Goal: Task Accomplishment & Management: Use online tool/utility

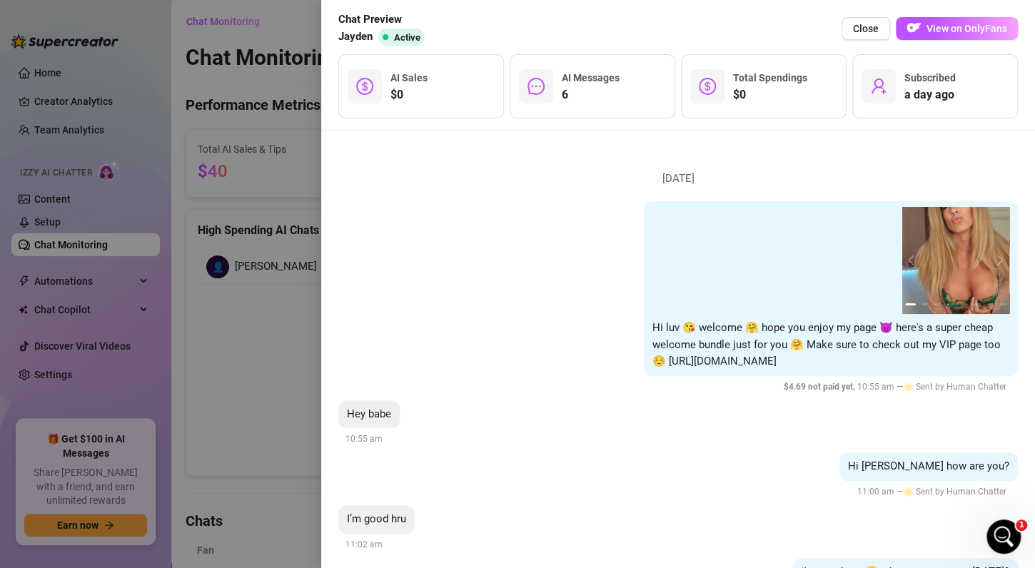
scroll to position [1085, 0]
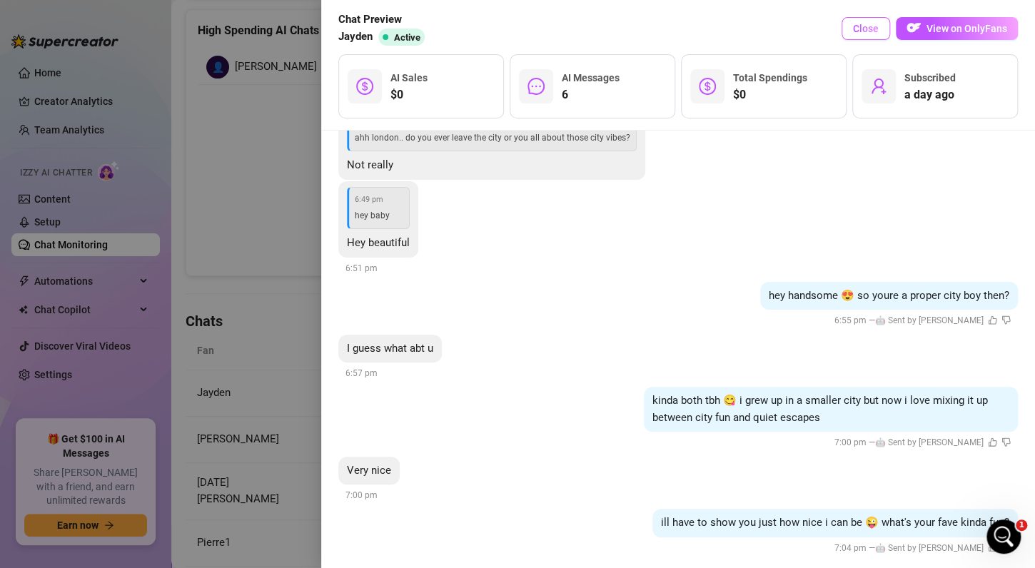
click at [866, 28] on span "Close" at bounding box center [866, 28] width 26 height 11
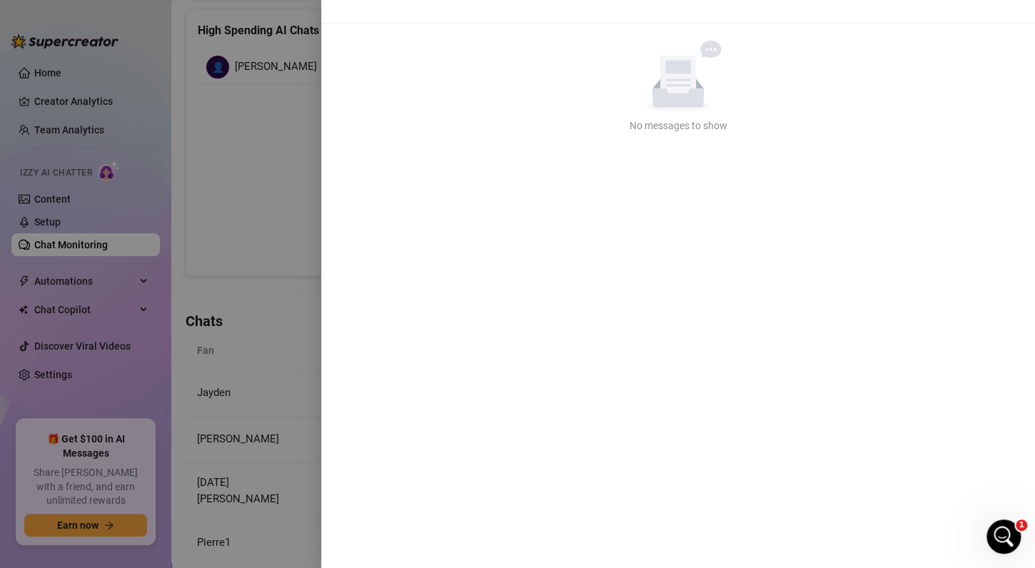
scroll to position [0, 0]
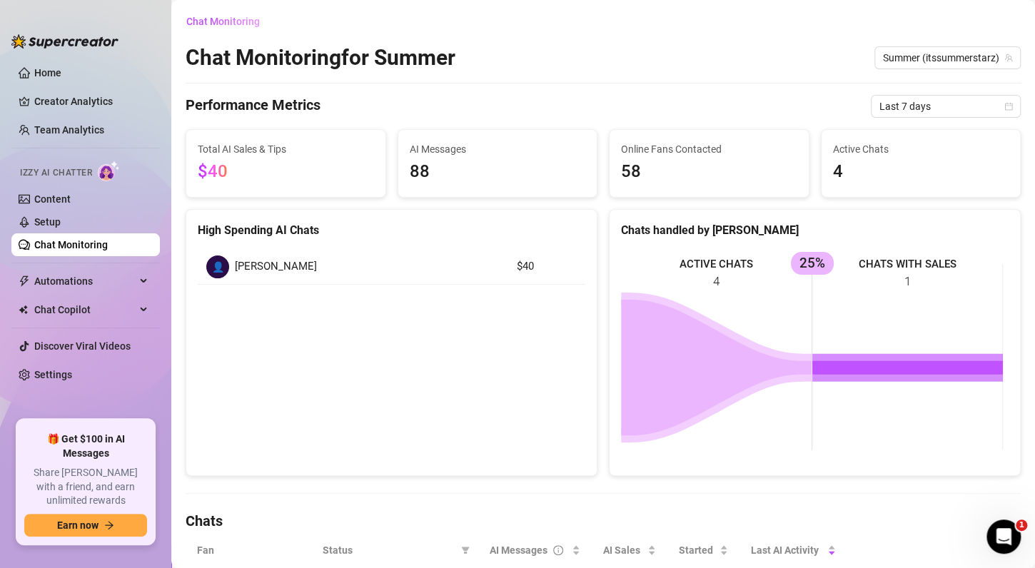
click at [72, 244] on link "Chat Monitoring" at bounding box center [71, 244] width 74 height 11
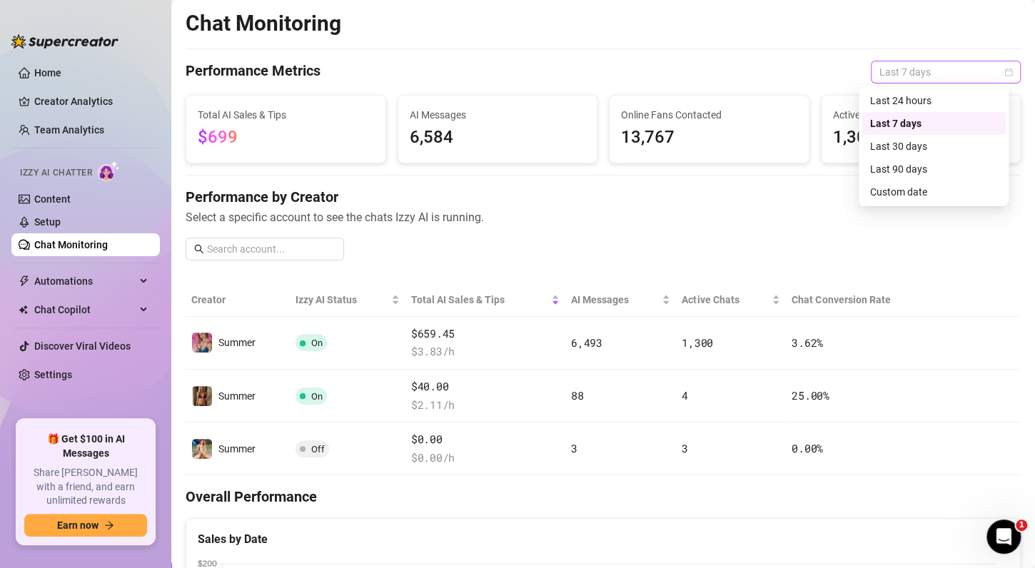
click at [917, 73] on span "Last 7 days" at bounding box center [946, 71] width 133 height 21
click at [900, 150] on div "Last 30 days" at bounding box center [933, 147] width 127 height 16
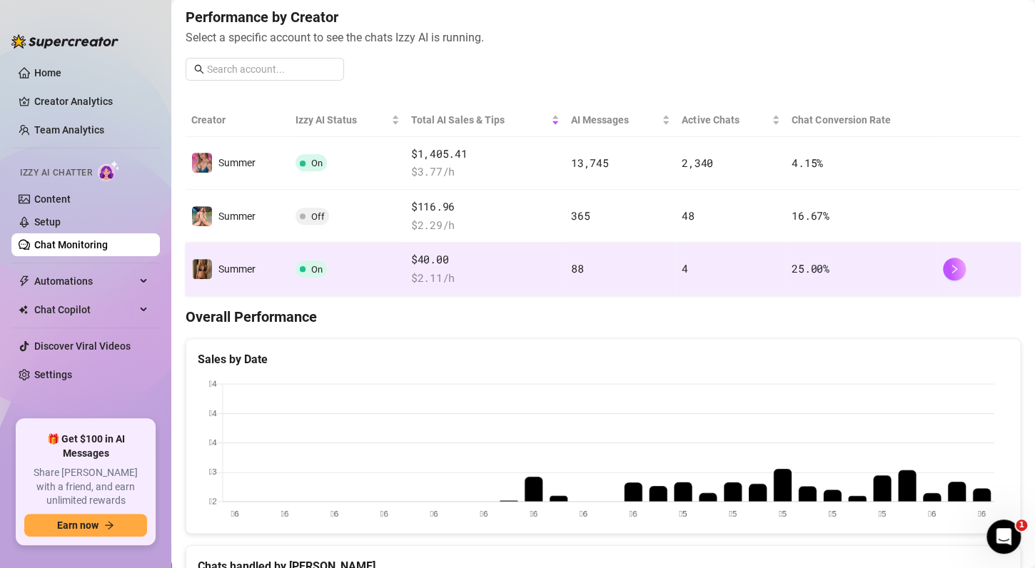
scroll to position [180, 0]
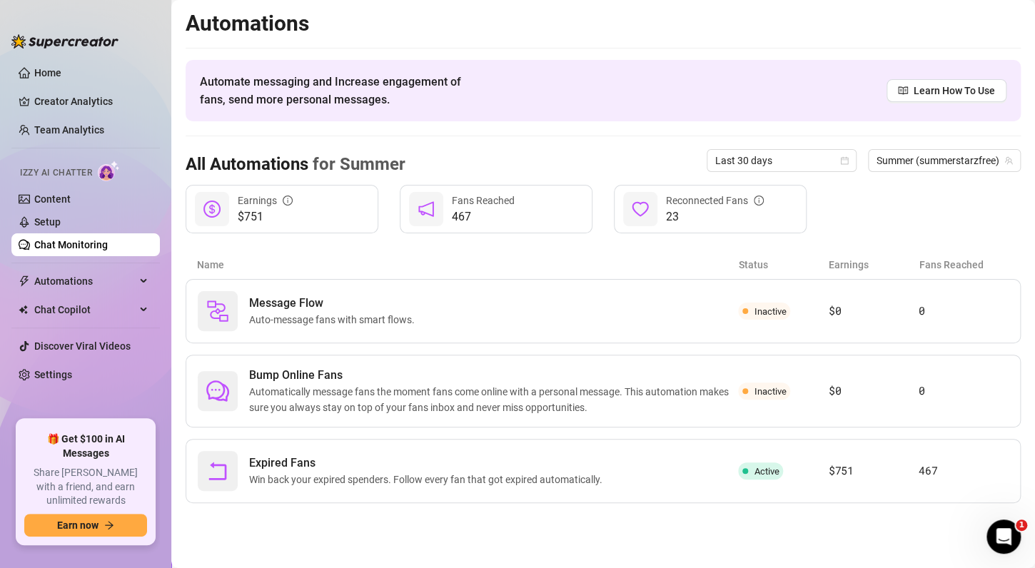
click at [106, 243] on link "Chat Monitoring" at bounding box center [71, 244] width 74 height 11
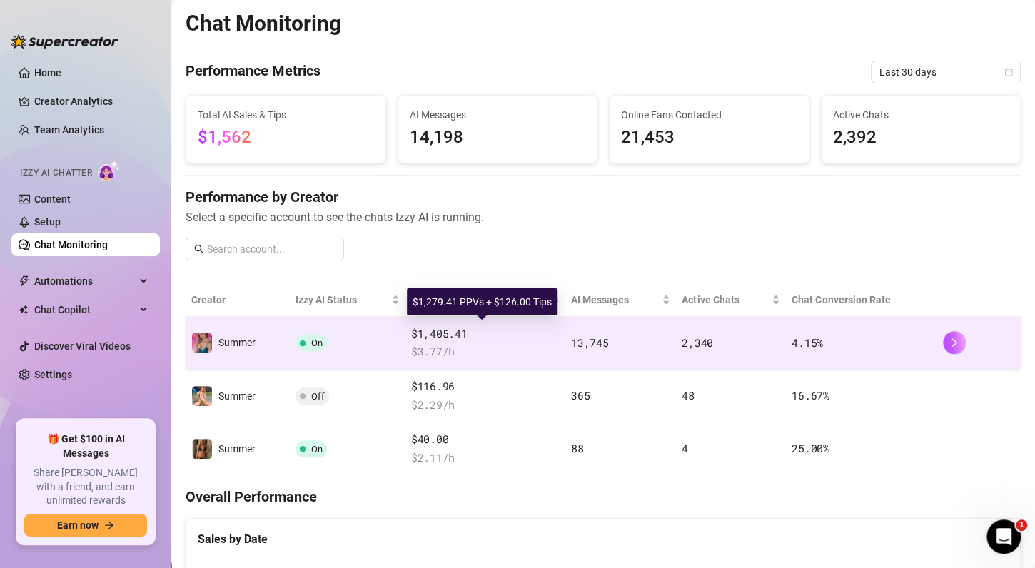
click at [502, 340] on span "$1,405.41" at bounding box center [485, 334] width 149 height 17
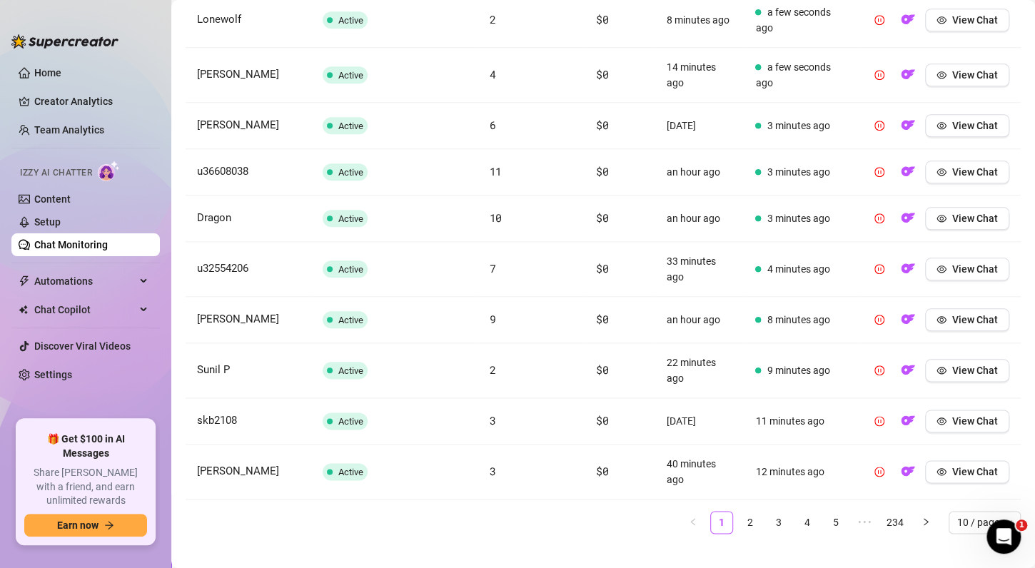
scroll to position [611, 0]
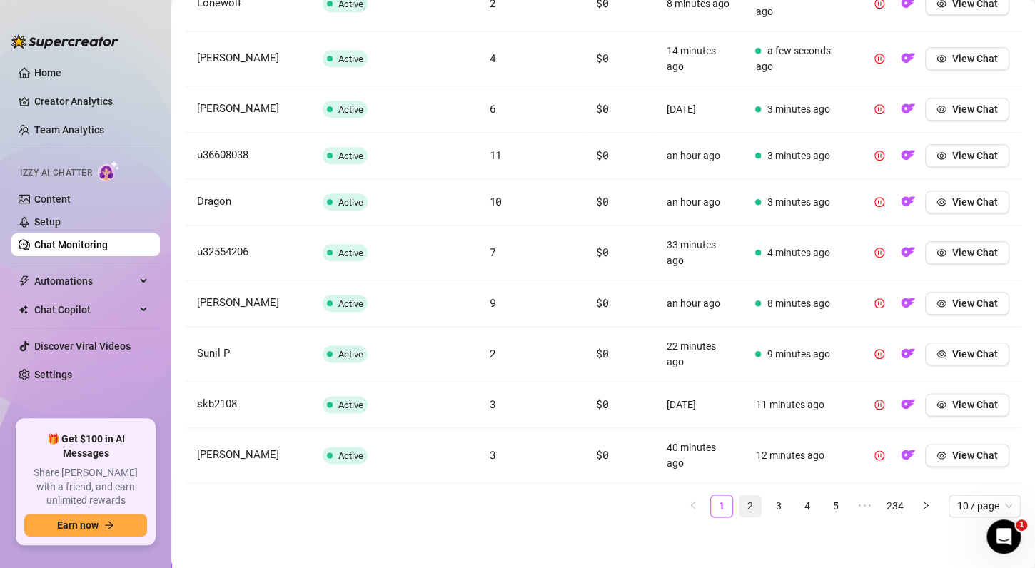
click at [740, 504] on link "2" at bounding box center [750, 506] width 21 height 21
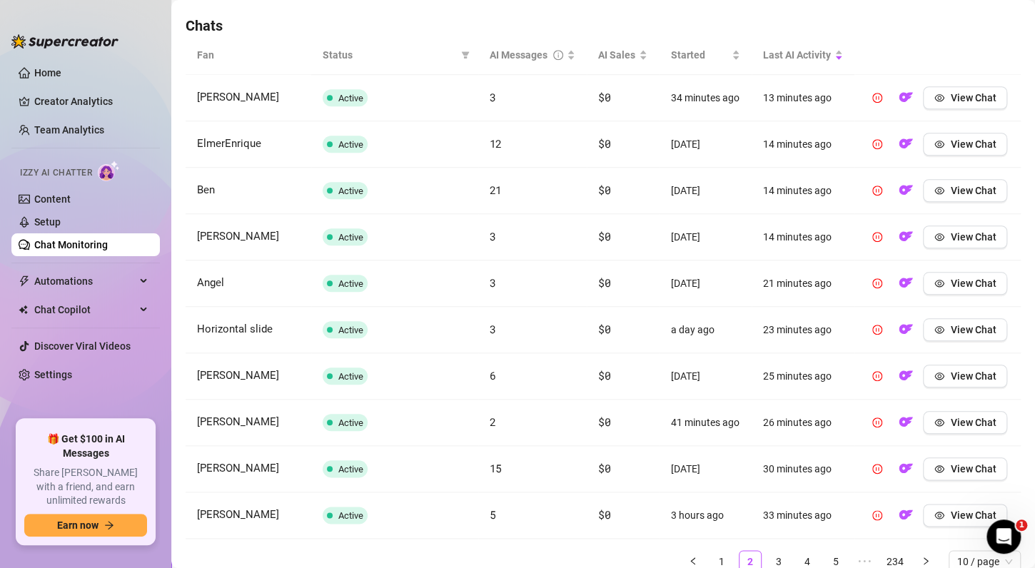
scroll to position [585, 0]
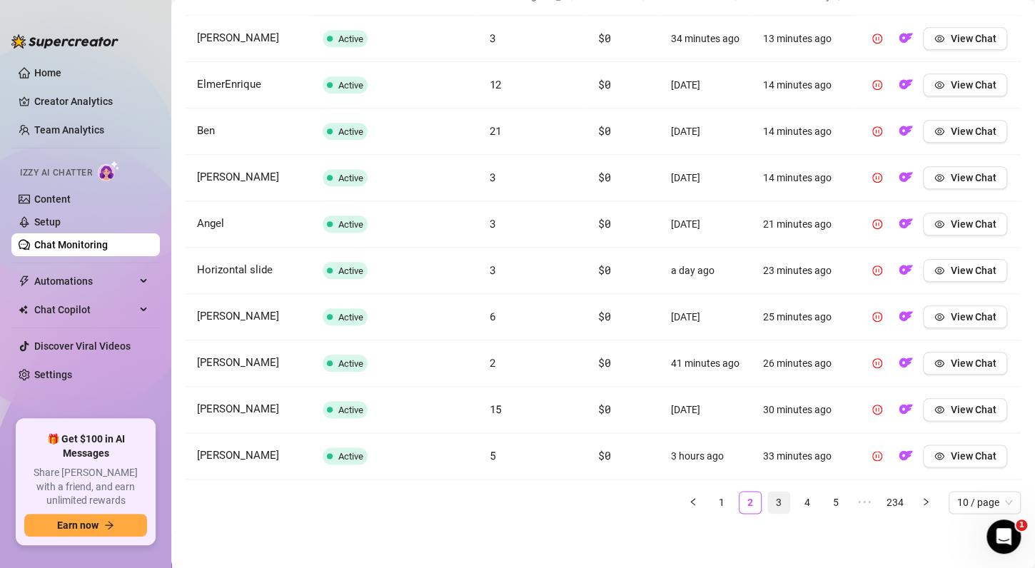
click at [769, 503] on link "3" at bounding box center [778, 502] width 21 height 21
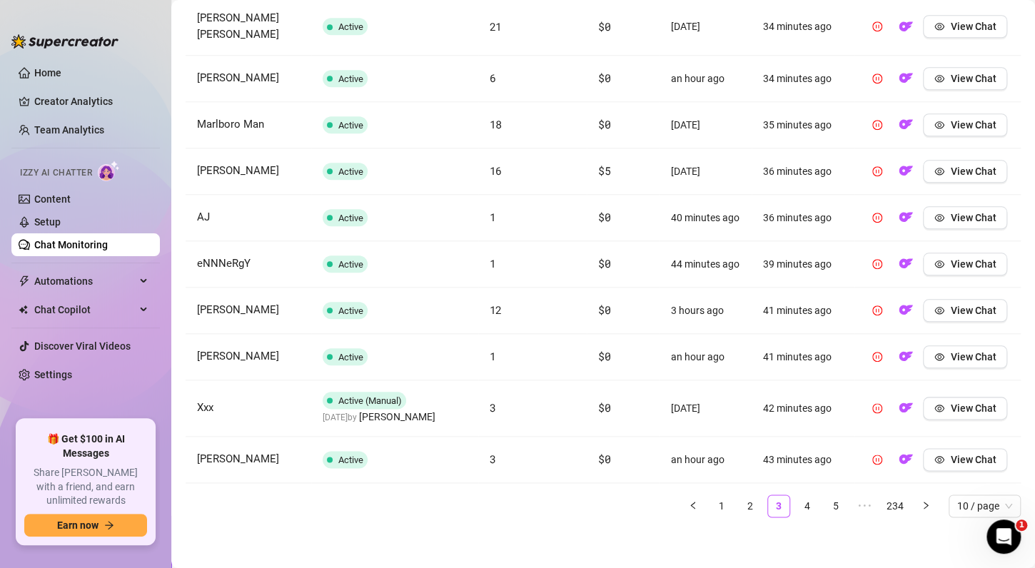
scroll to position [586, 0]
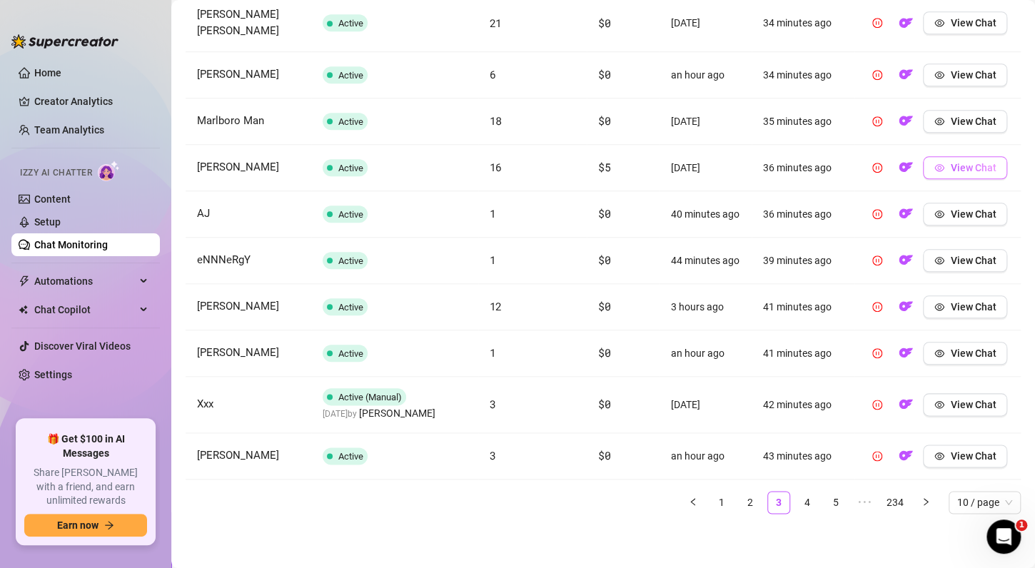
click at [950, 162] on span "View Chat" at bounding box center [973, 167] width 46 height 11
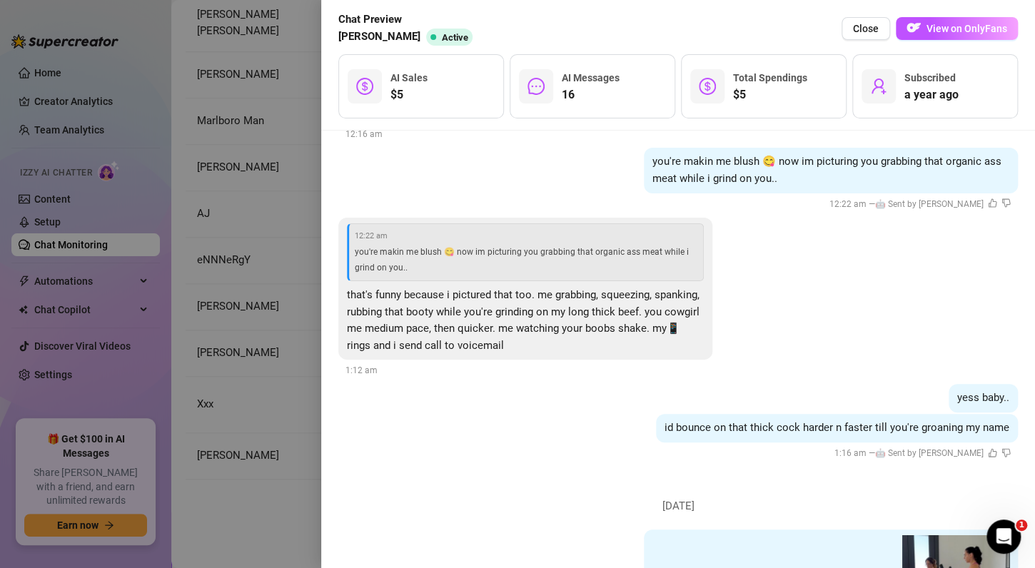
scroll to position [5275, 0]
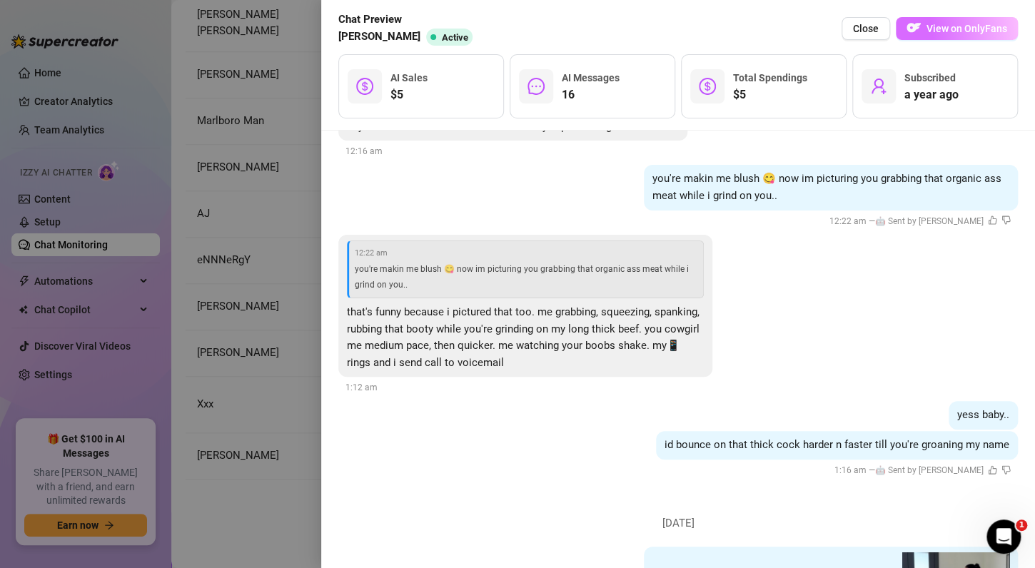
click at [932, 36] on button "View on OnlyFans" at bounding box center [957, 28] width 122 height 23
click at [855, 31] on span "Close" at bounding box center [866, 28] width 26 height 11
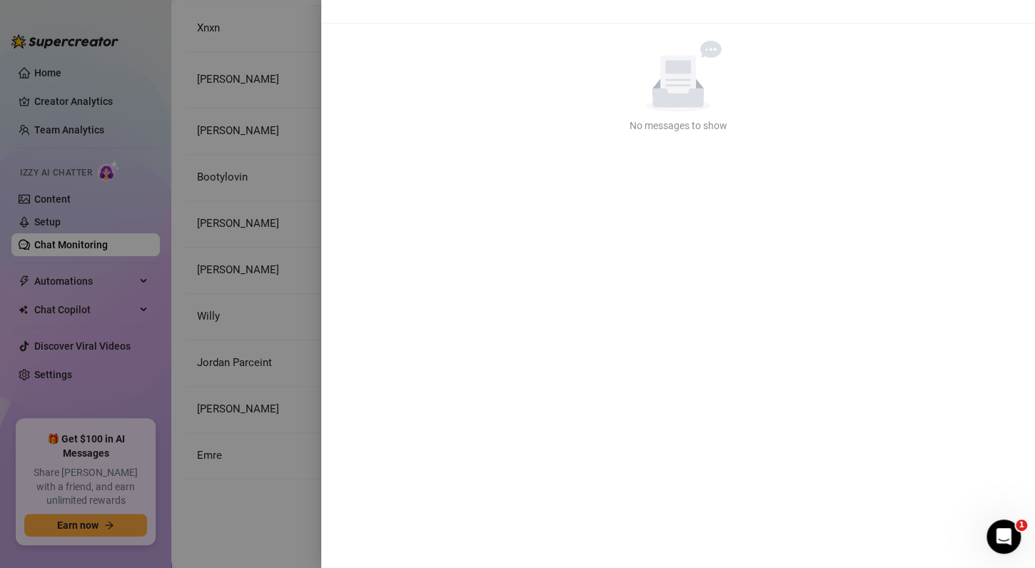
scroll to position [0, 0]
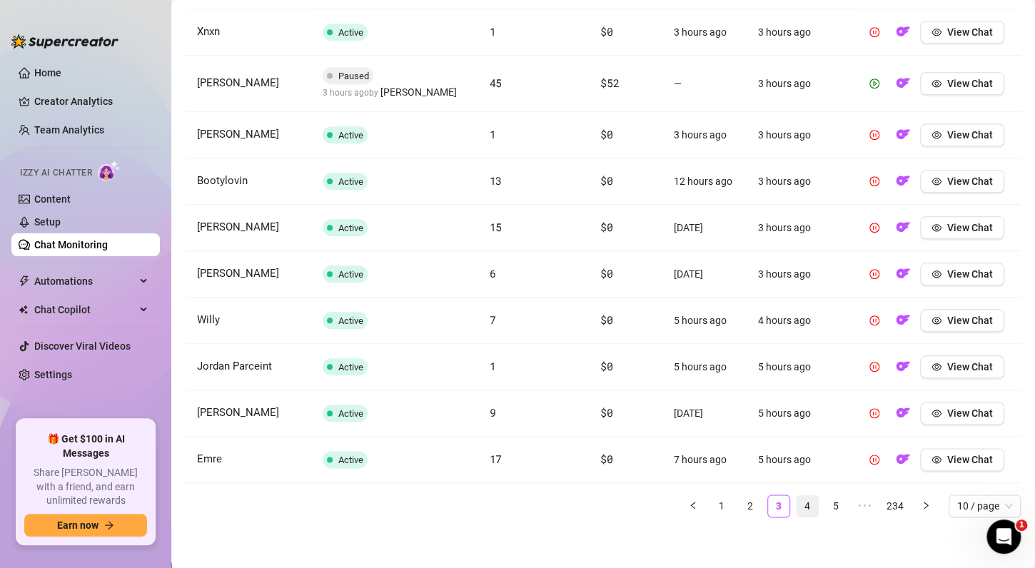
click at [797, 503] on link "4" at bounding box center [807, 506] width 21 height 21
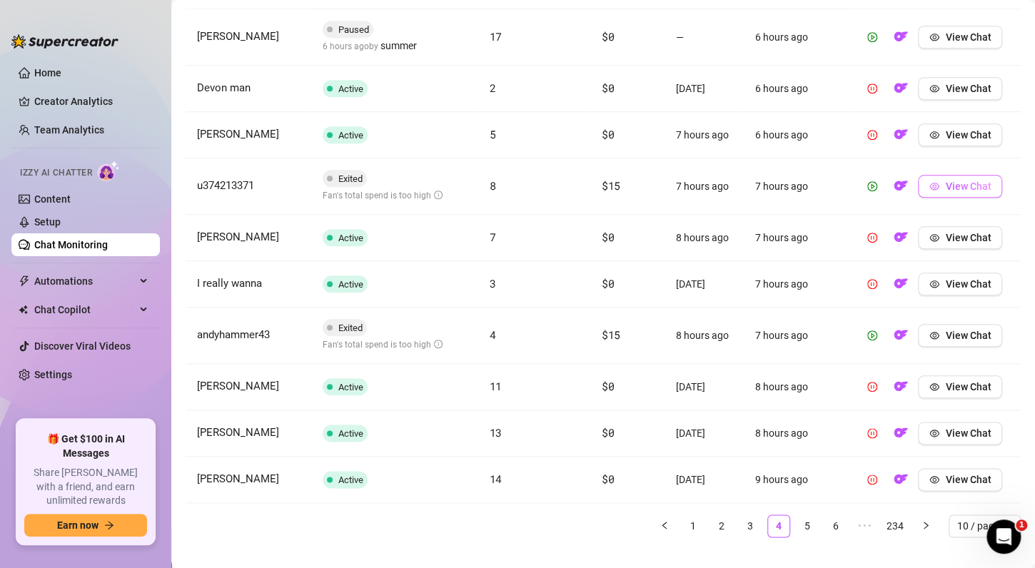
click at [945, 186] on span "View Chat" at bounding box center [968, 186] width 46 height 11
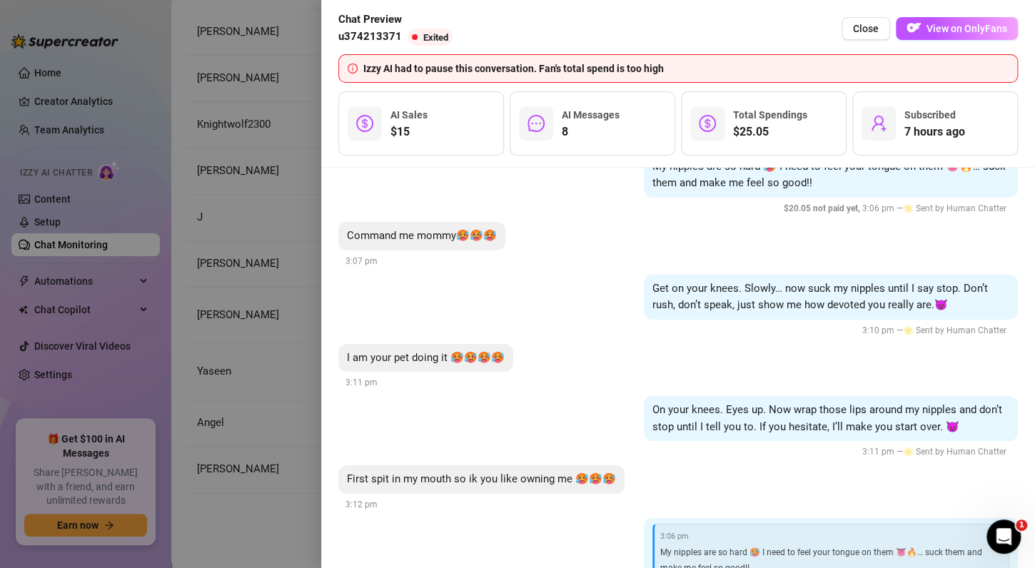
scroll to position [2258, 0]
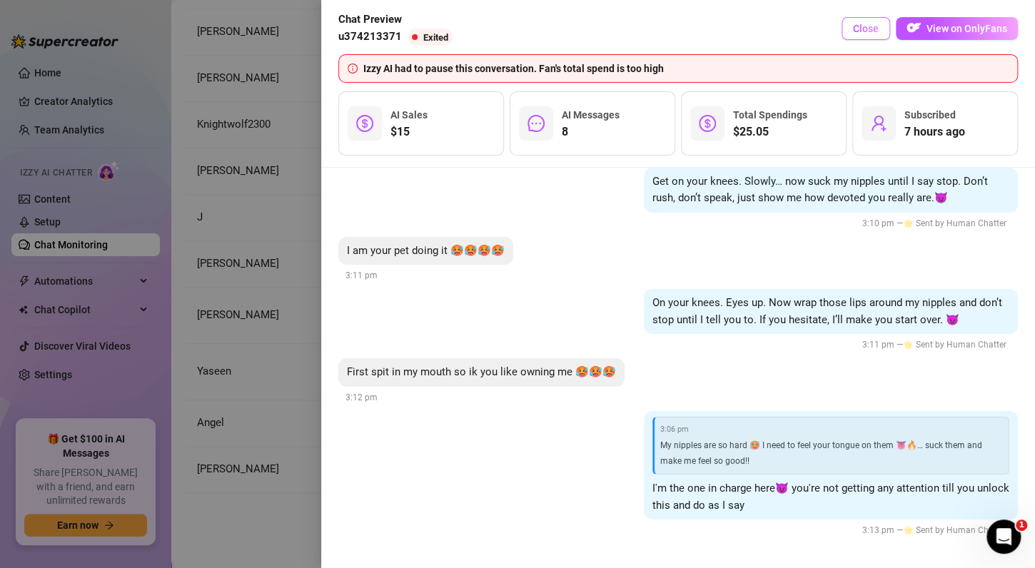
click at [860, 34] on span "Close" at bounding box center [866, 28] width 26 height 11
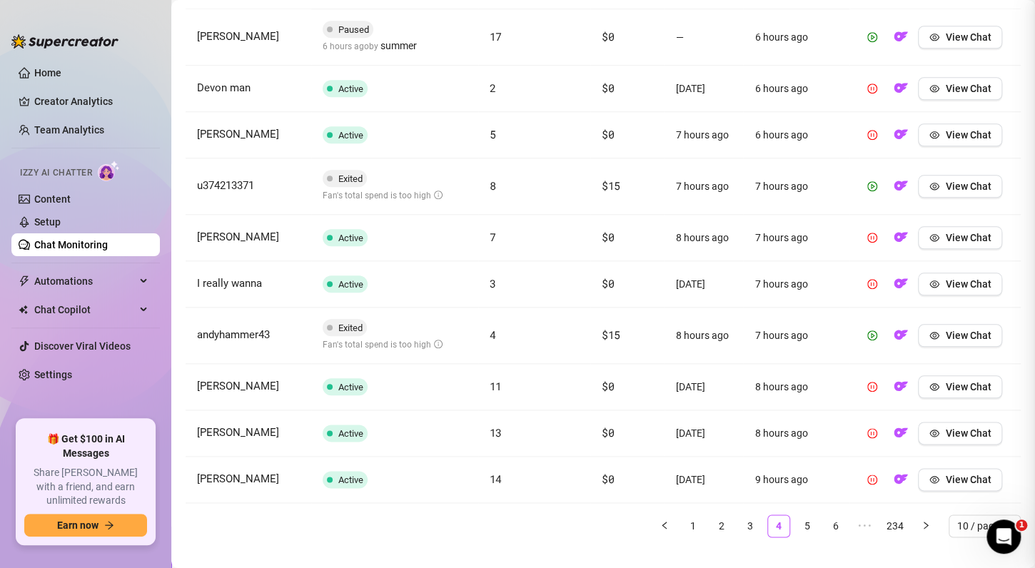
scroll to position [0, 0]
click at [948, 333] on span "View Chat" at bounding box center [968, 335] width 46 height 11
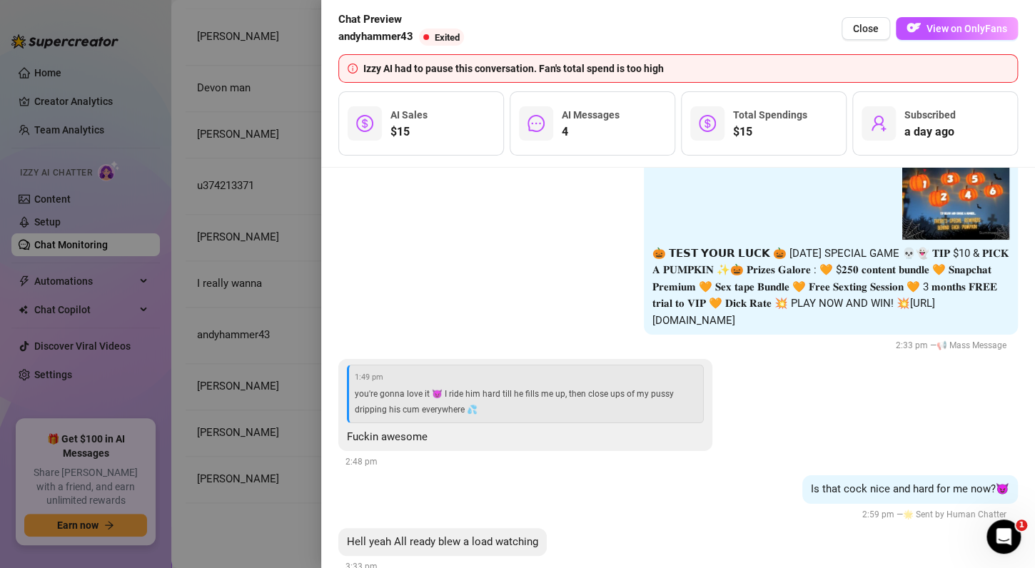
scroll to position [2607, 0]
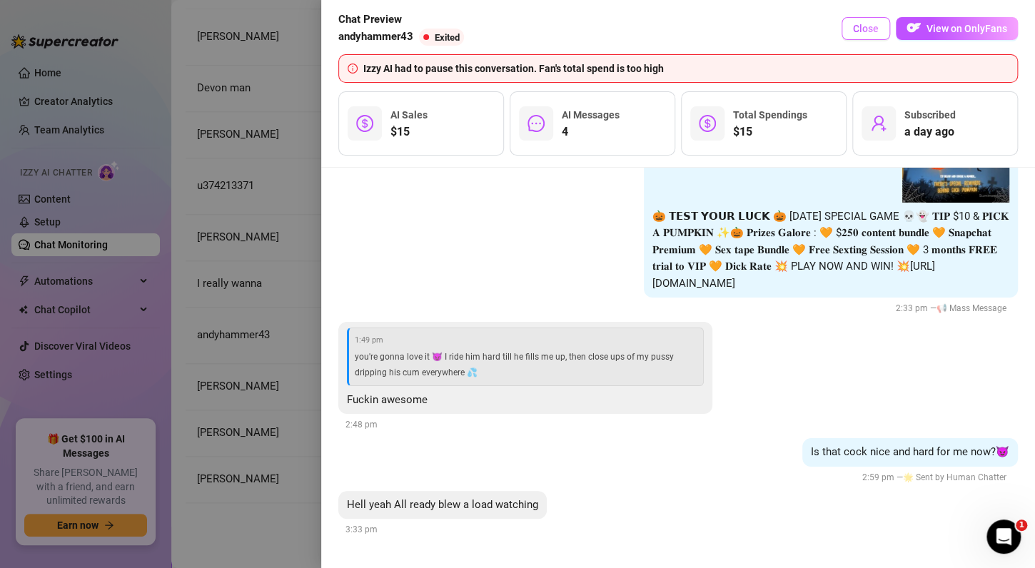
click at [866, 29] on span "Close" at bounding box center [866, 28] width 26 height 11
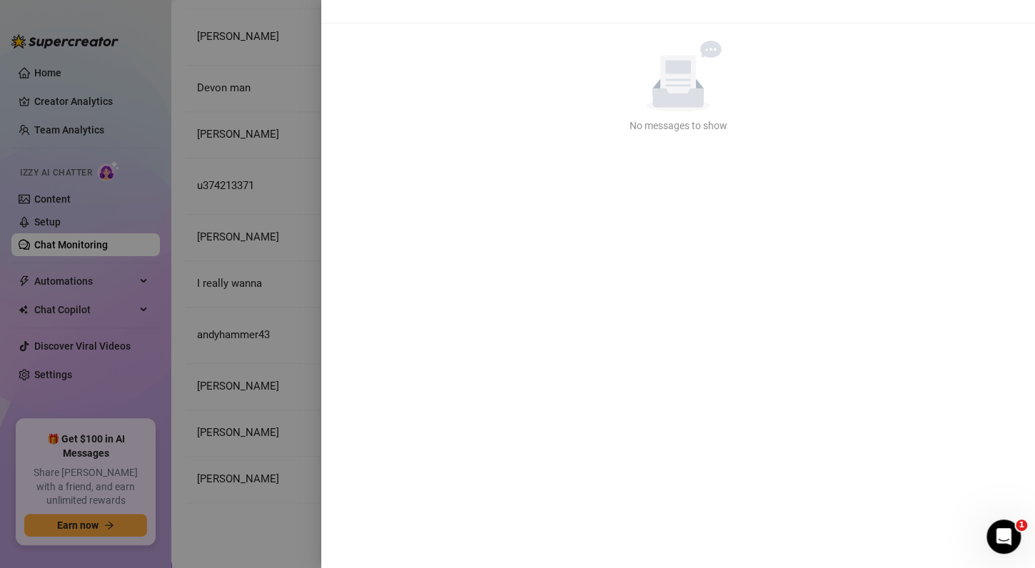
scroll to position [0, 0]
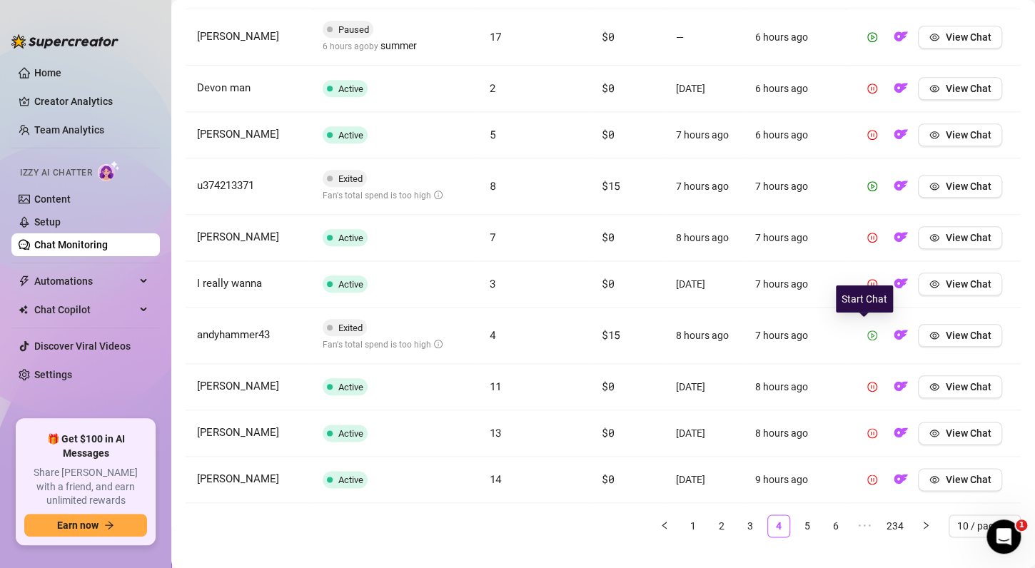
click at [868, 331] on icon "play-circle" at bounding box center [873, 336] width 10 height 10
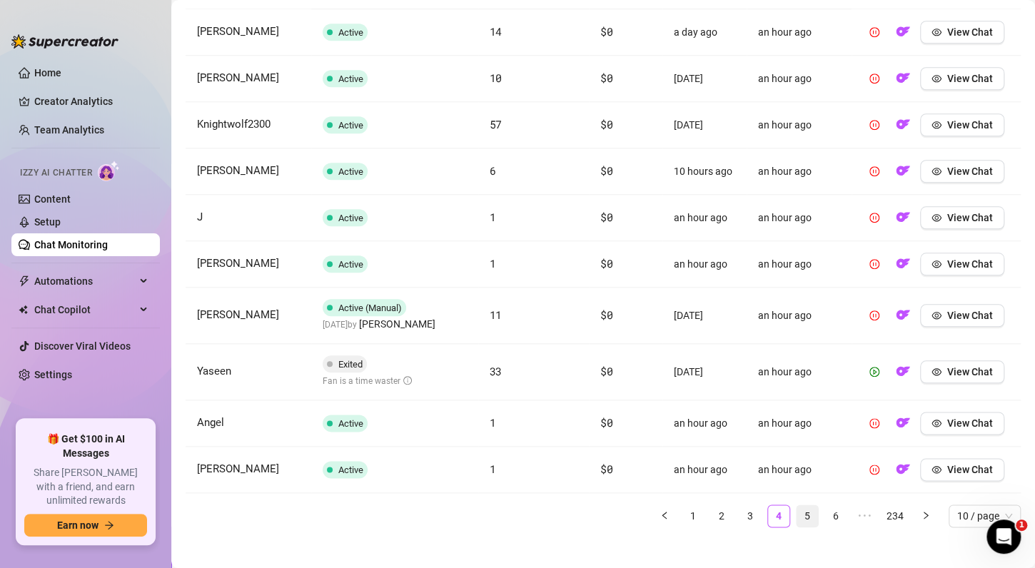
click at [797, 516] on link "5" at bounding box center [807, 516] width 21 height 21
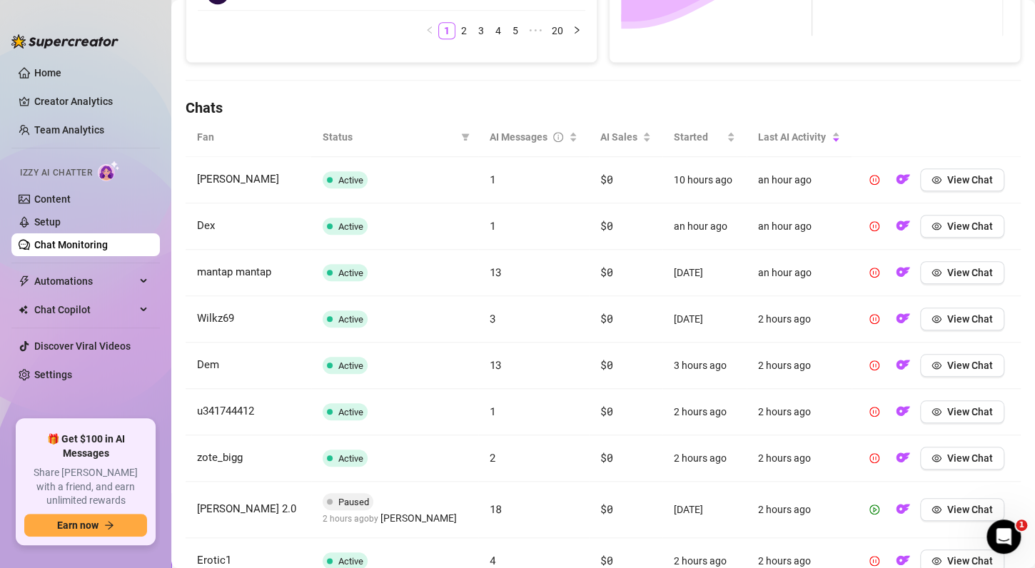
scroll to position [562, 0]
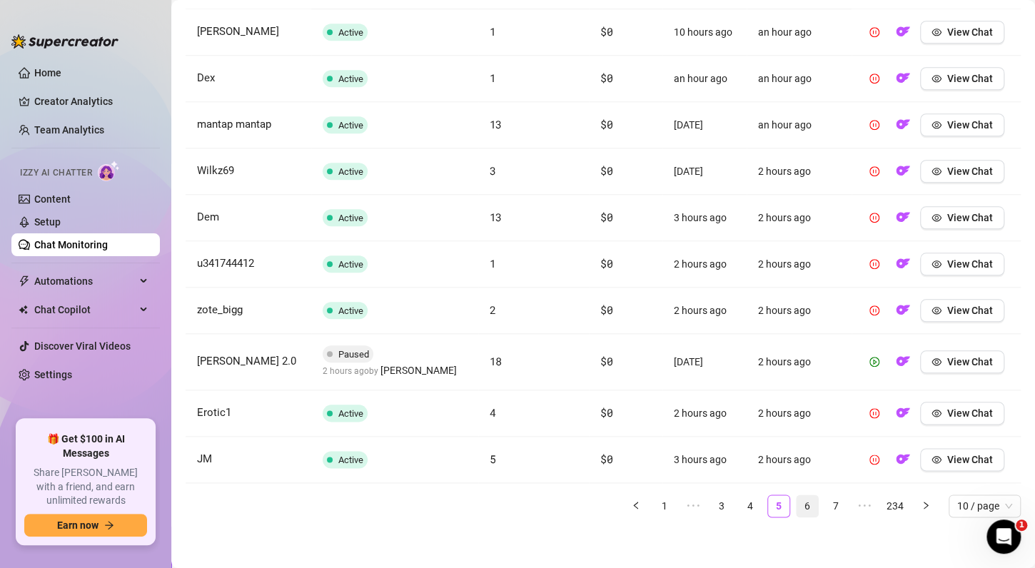
click at [797, 506] on link "6" at bounding box center [807, 506] width 21 height 21
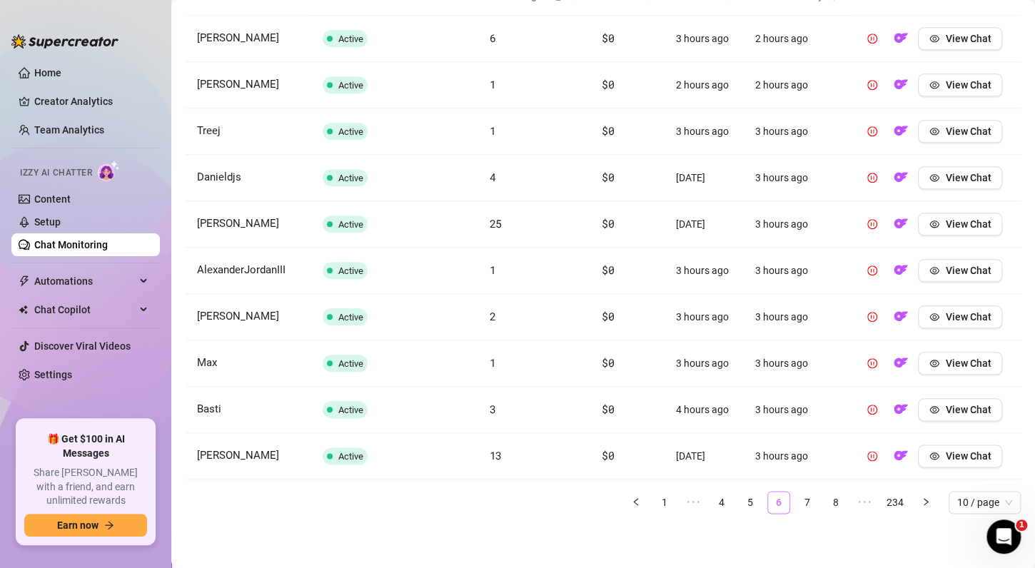
scroll to position [552, 0]
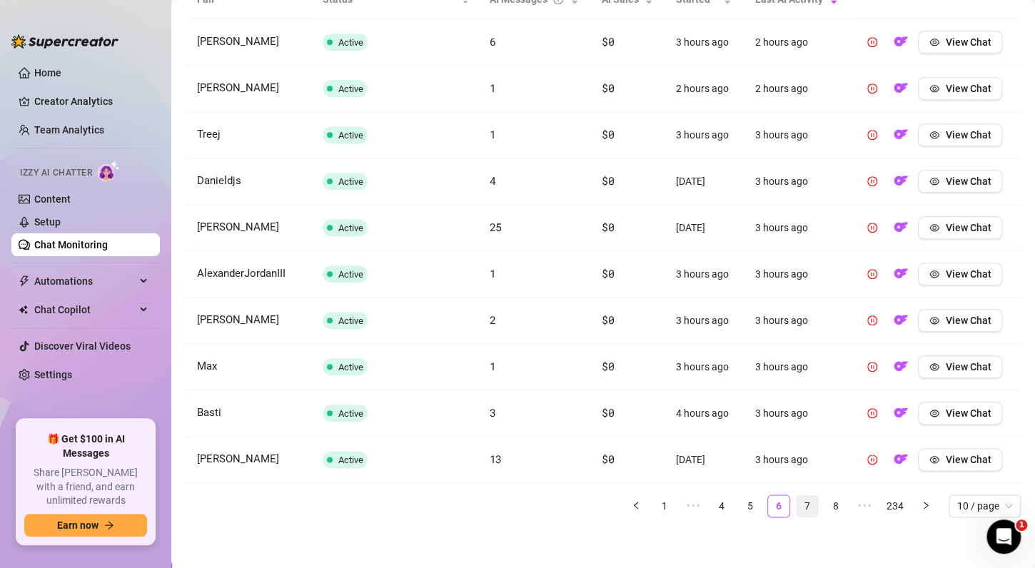
click at [798, 506] on link "7" at bounding box center [807, 506] width 21 height 21
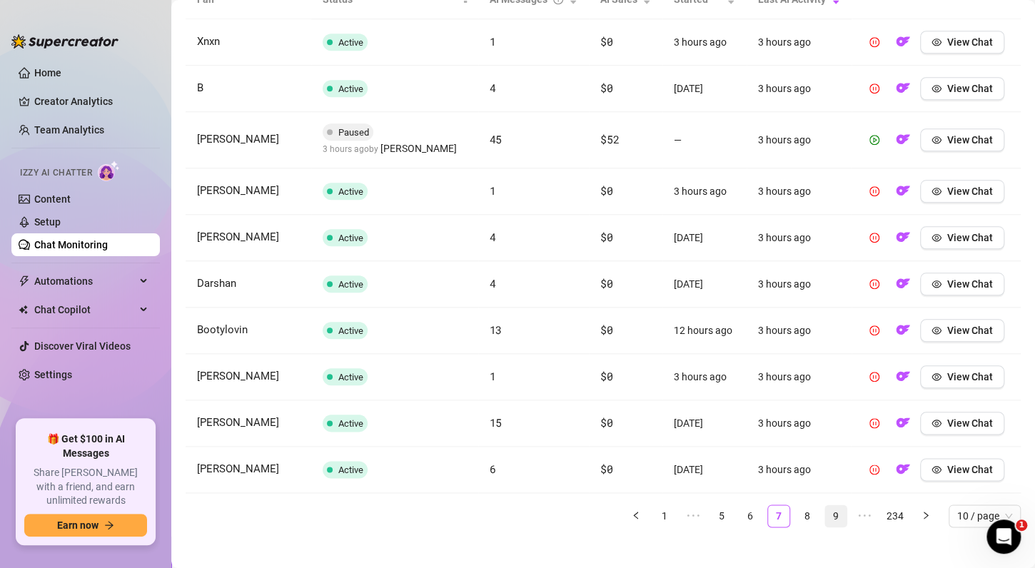
click at [826, 513] on link "9" at bounding box center [836, 516] width 21 height 21
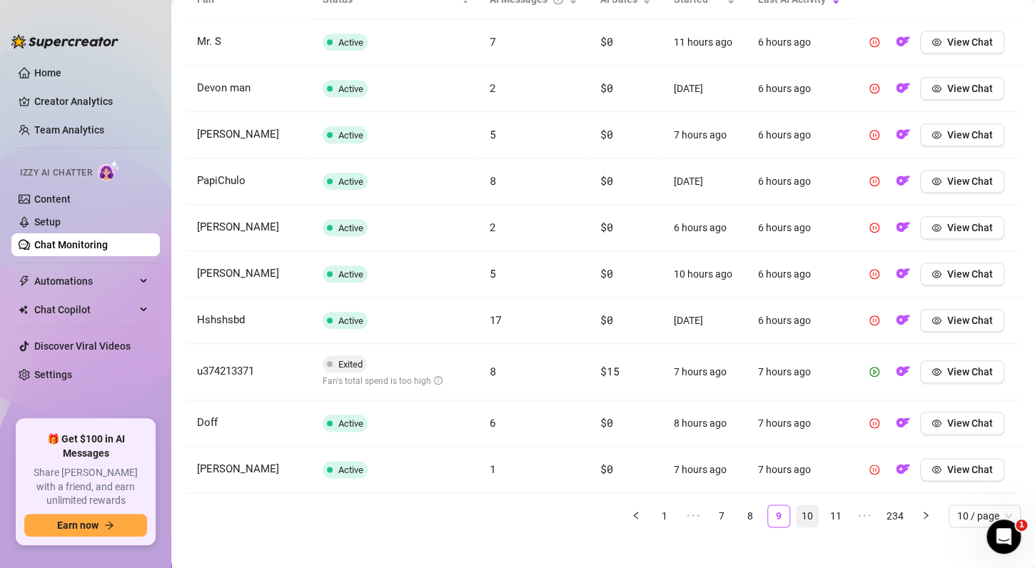
click at [797, 513] on link "10" at bounding box center [807, 516] width 21 height 21
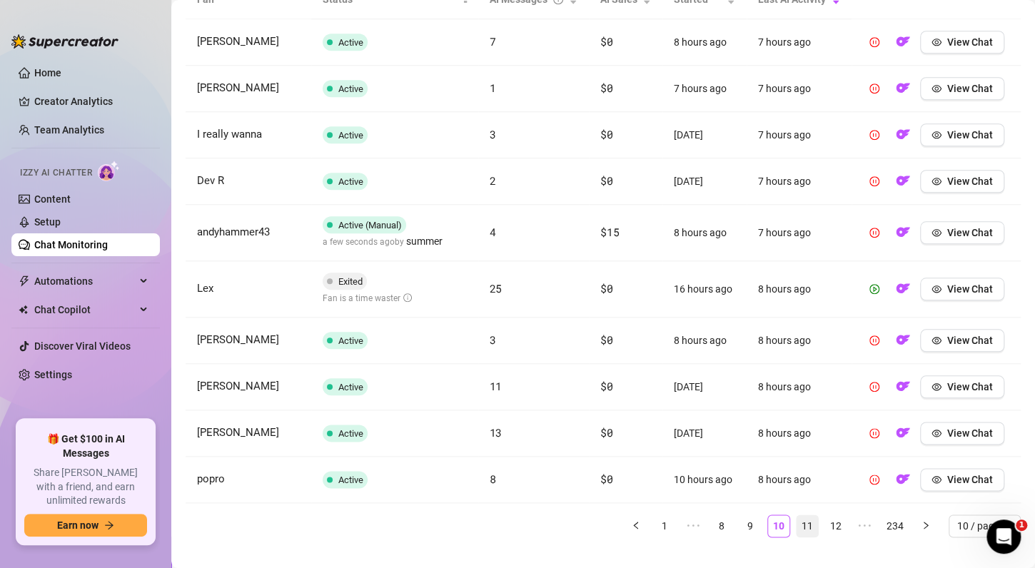
click at [797, 521] on link "11" at bounding box center [807, 526] width 21 height 21
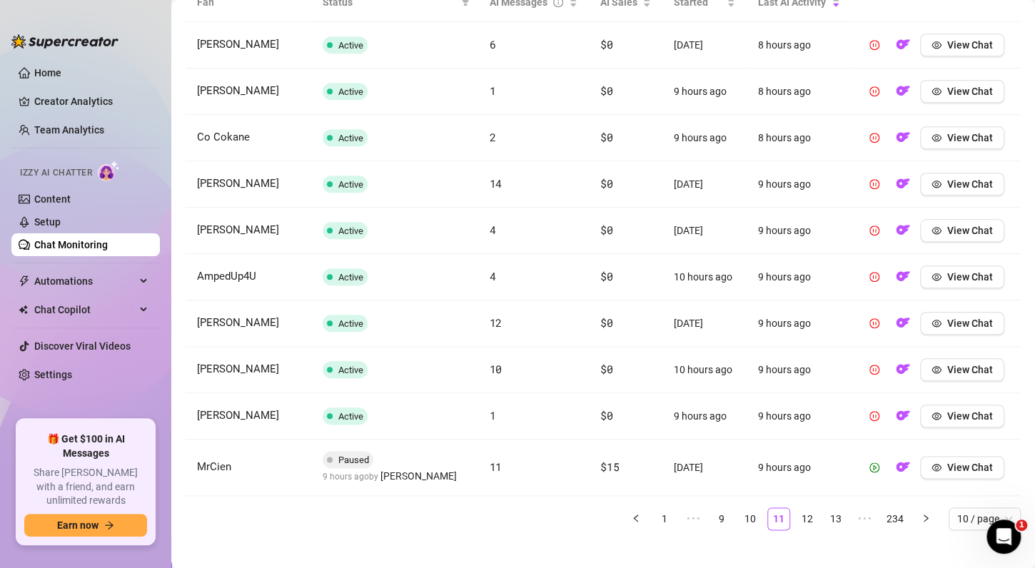
scroll to position [555, 0]
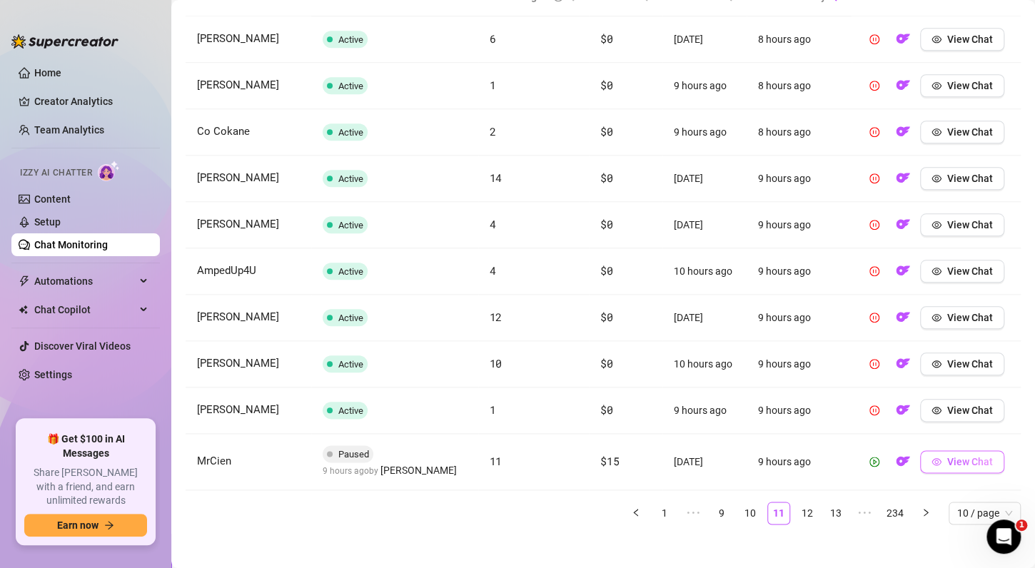
click at [956, 460] on span "View Chat" at bounding box center [971, 461] width 46 height 11
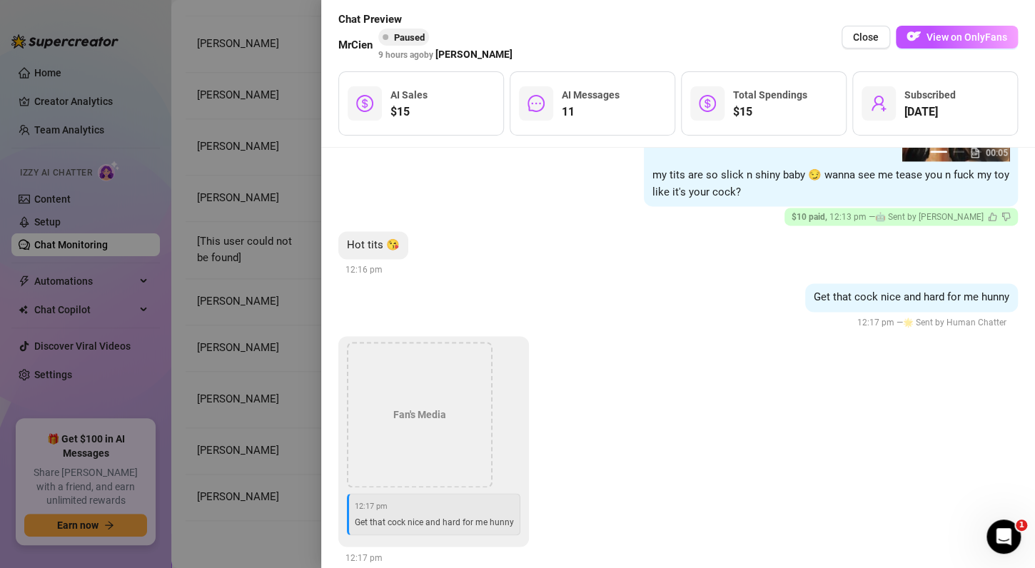
scroll to position [6221, 0]
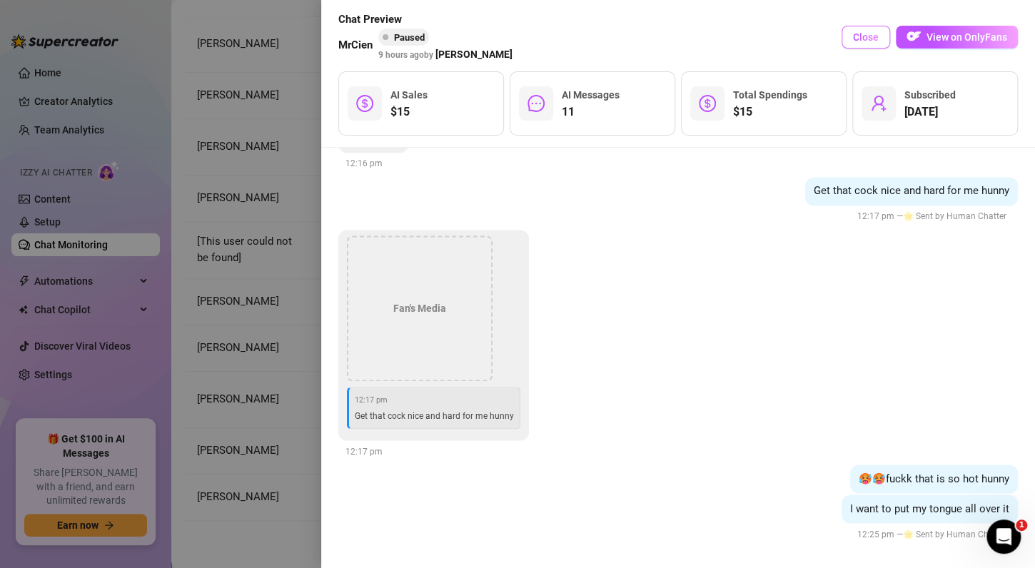
click at [868, 36] on span "Close" at bounding box center [866, 36] width 26 height 11
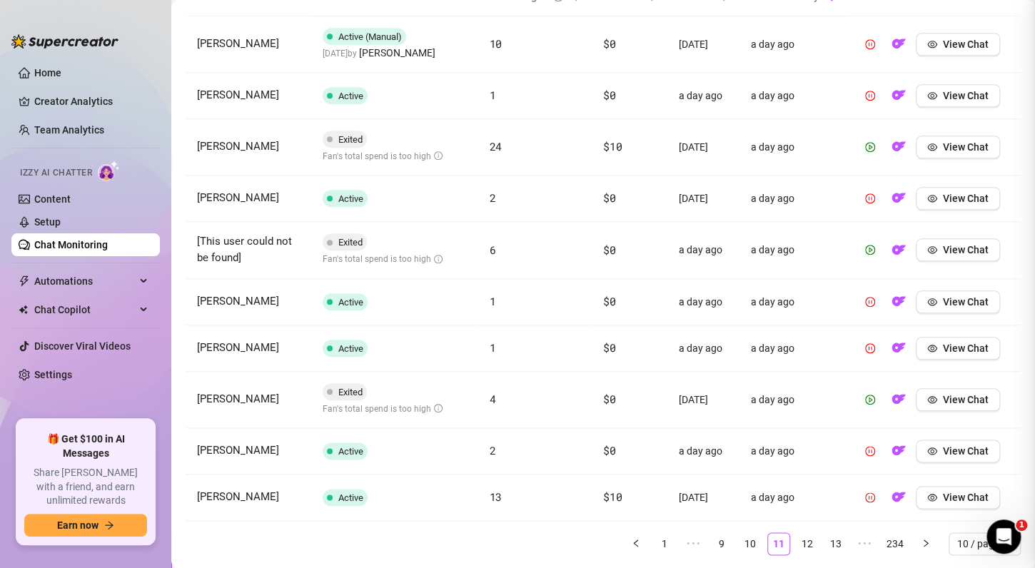
scroll to position [0, 0]
click at [800, 544] on link "12" at bounding box center [807, 543] width 21 height 21
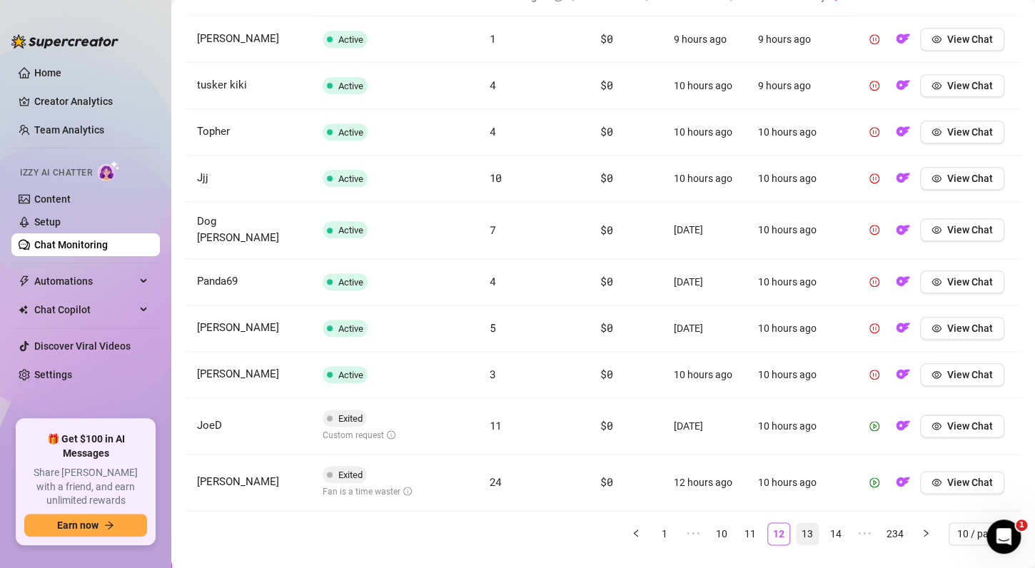
click at [798, 524] on link "13" at bounding box center [807, 533] width 21 height 21
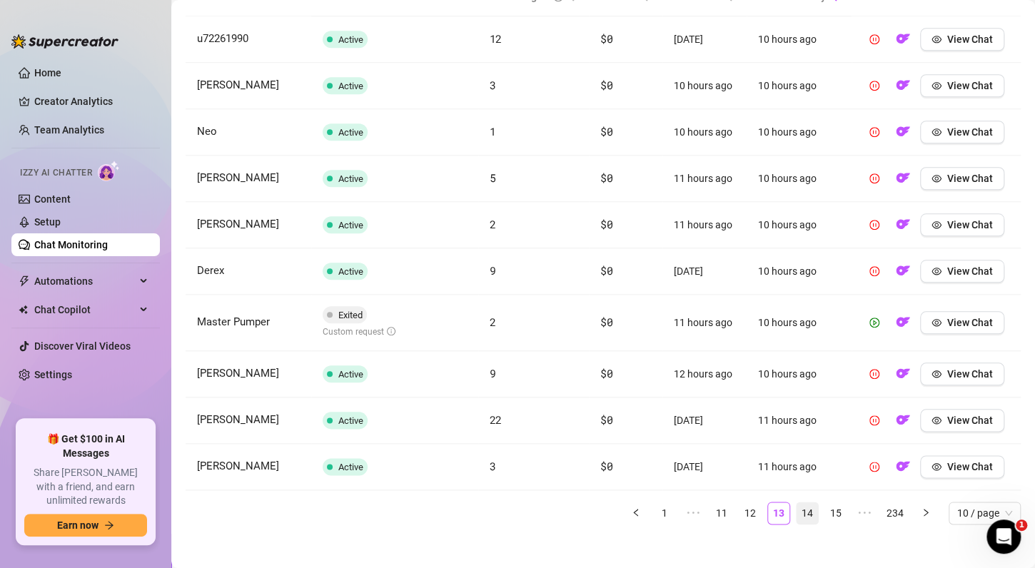
click at [797, 514] on link "14" at bounding box center [807, 513] width 21 height 21
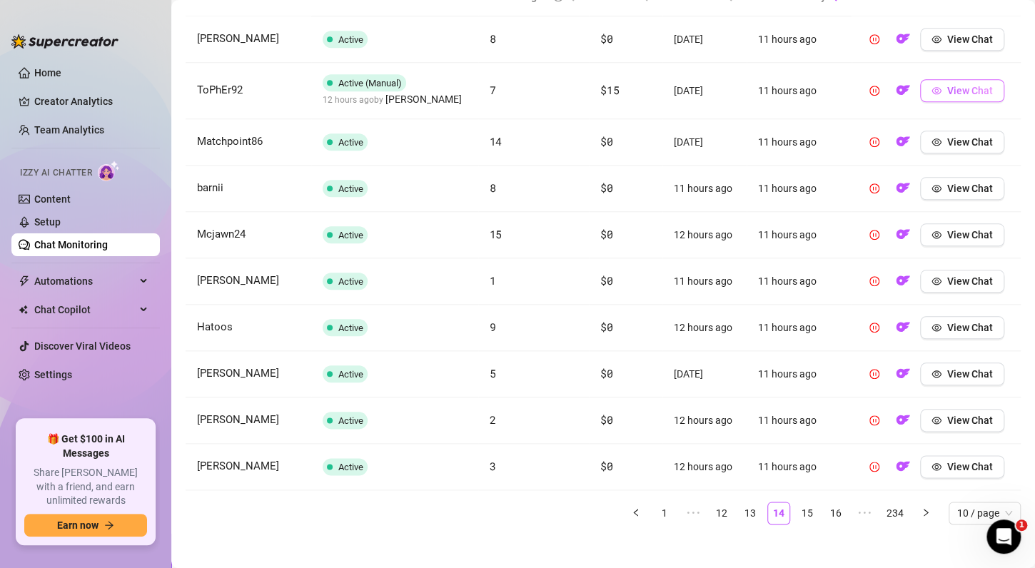
click at [950, 93] on span "View Chat" at bounding box center [971, 90] width 46 height 11
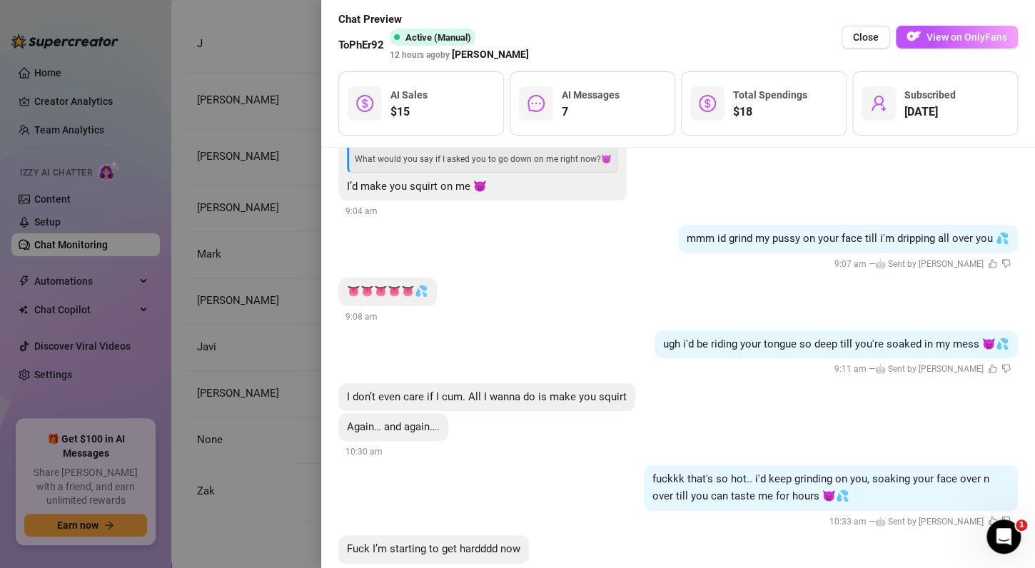
scroll to position [9629, 0]
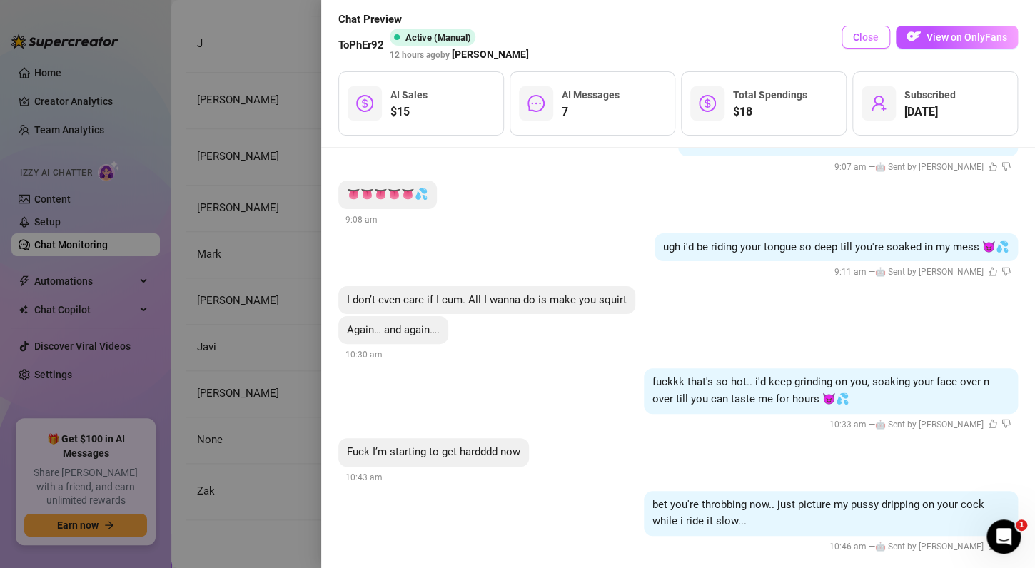
click at [860, 41] on span "Close" at bounding box center [866, 36] width 26 height 11
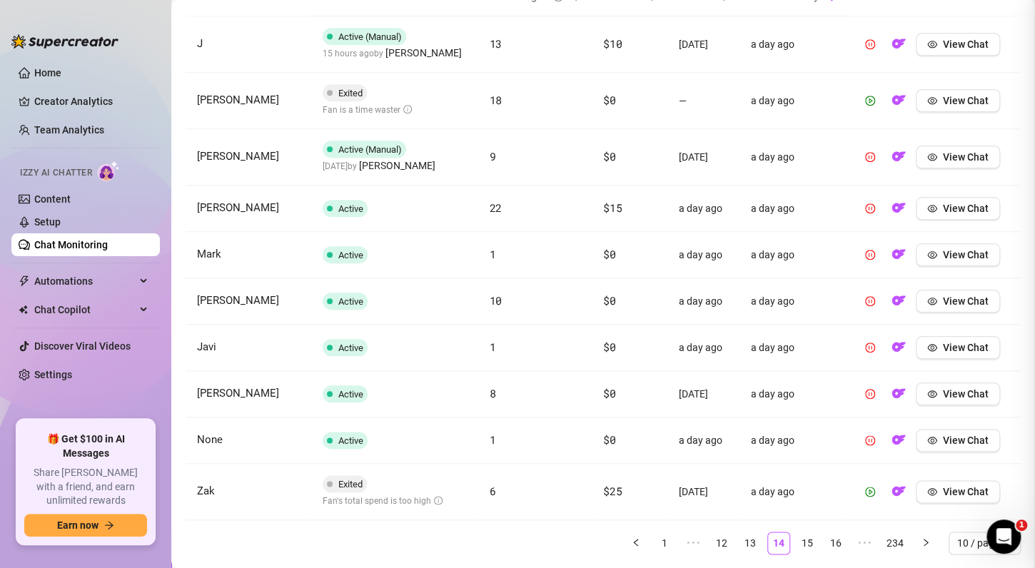
scroll to position [0, 0]
click at [930, 487] on icon "eye" at bounding box center [933, 492] width 10 height 10
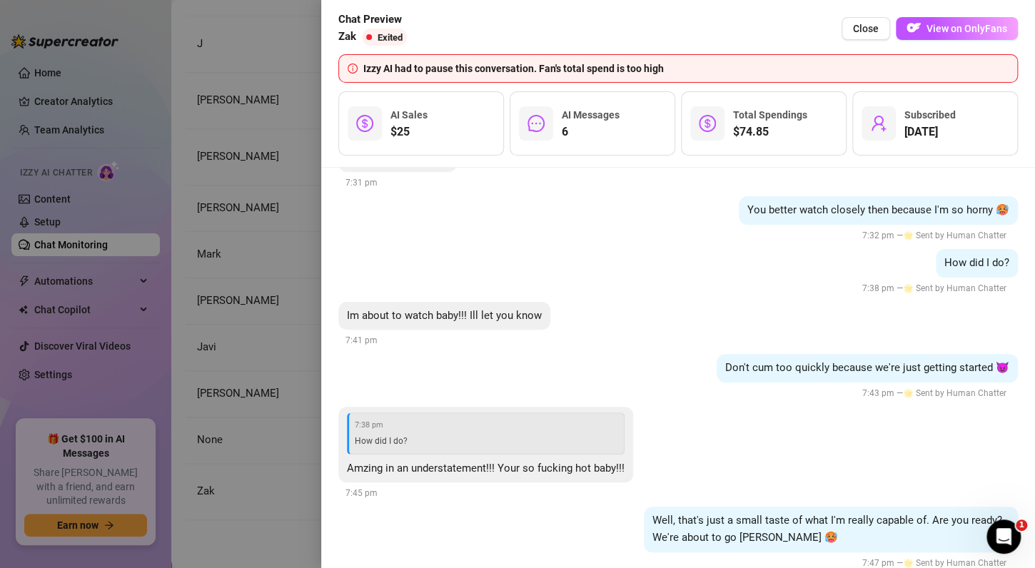
scroll to position [16349, 0]
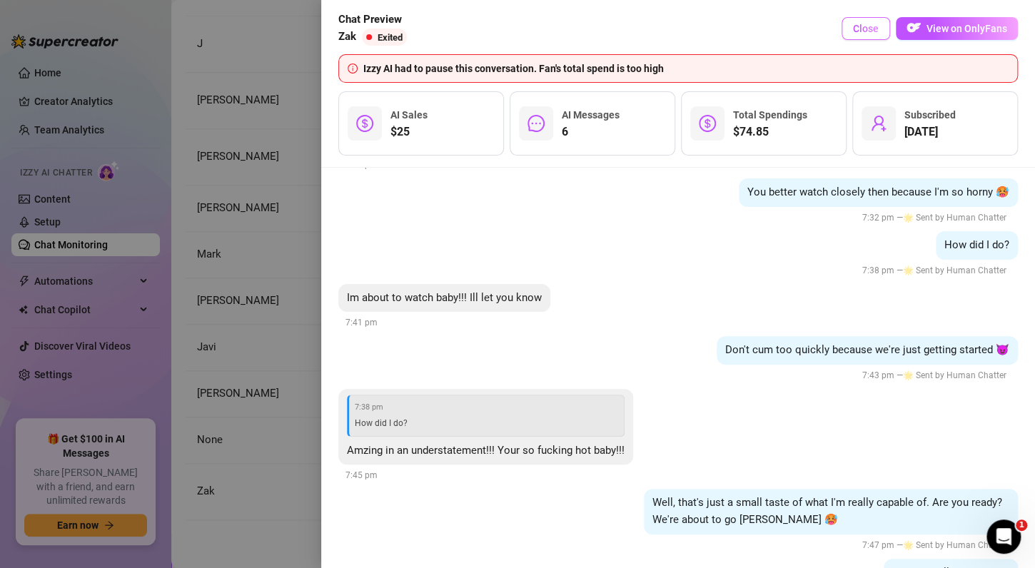
click at [872, 31] on span "Close" at bounding box center [866, 28] width 26 height 11
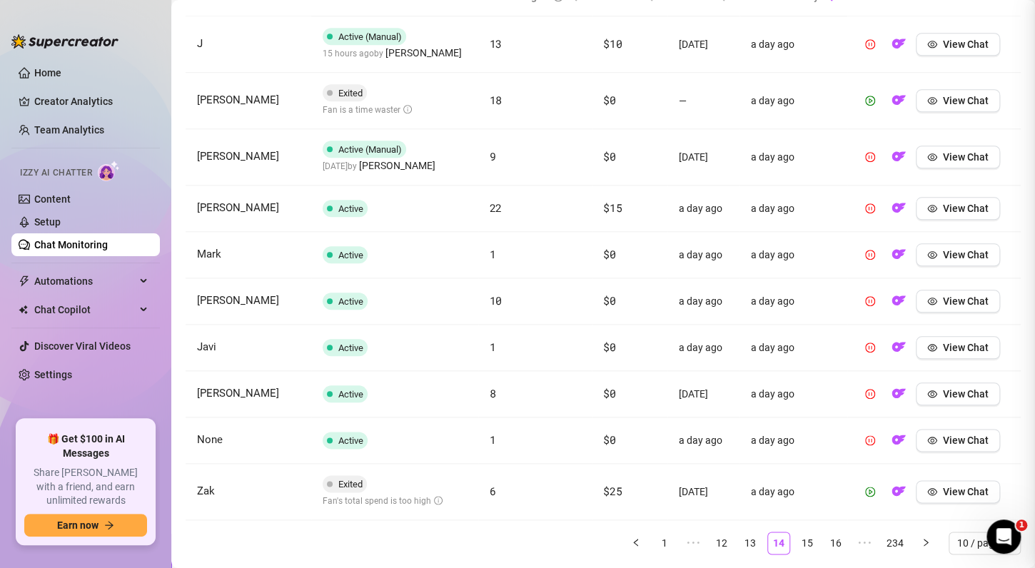
scroll to position [0, 0]
